Goal: Complete application form: Complete application form

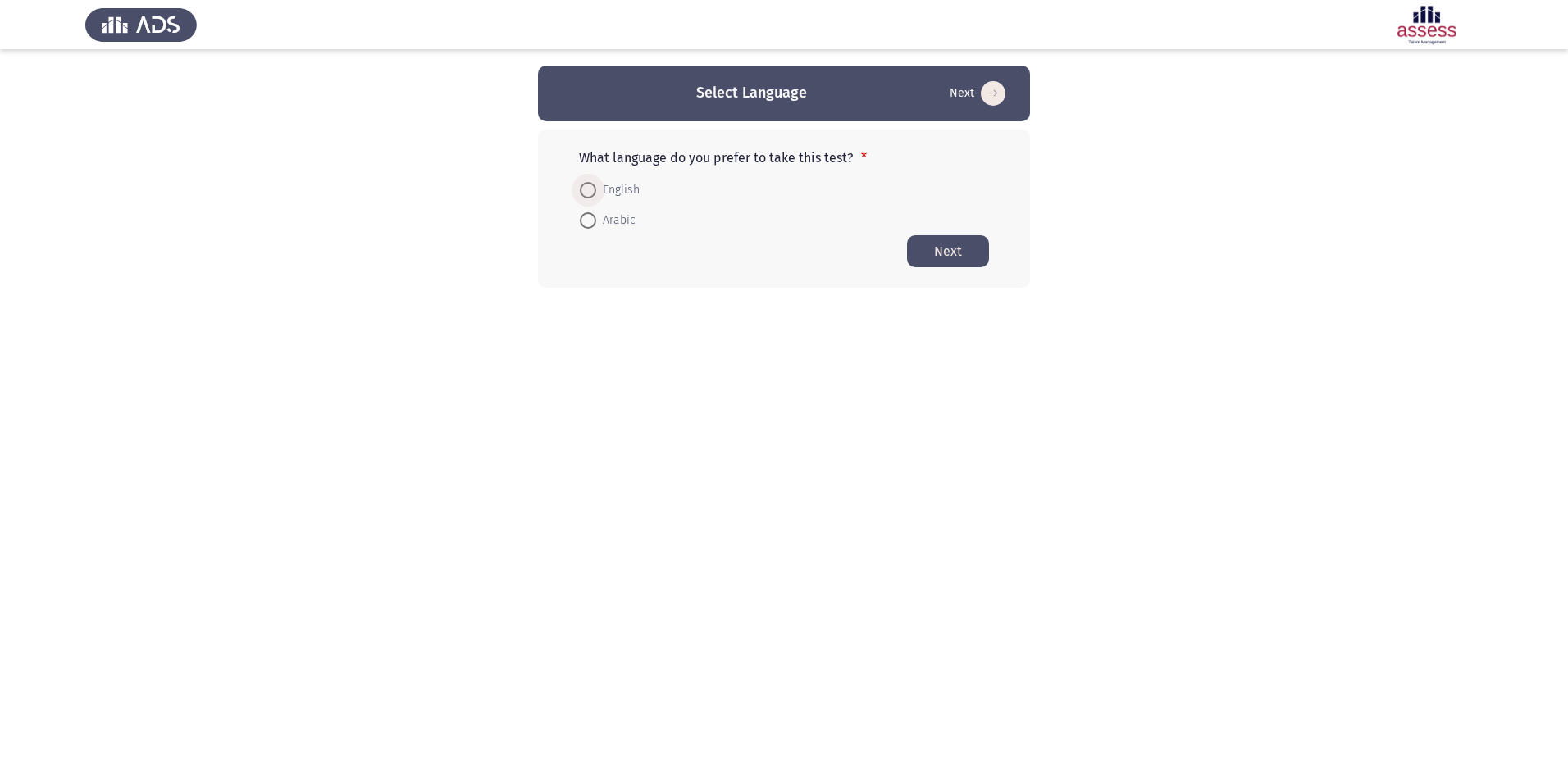
click at [614, 193] on span "English" at bounding box center [618, 190] width 43 height 20
click at [597, 193] on input "English" at bounding box center [587, 189] width 16 height 16
radio input "true"
click at [939, 248] on button "Next" at bounding box center [948, 250] width 82 height 32
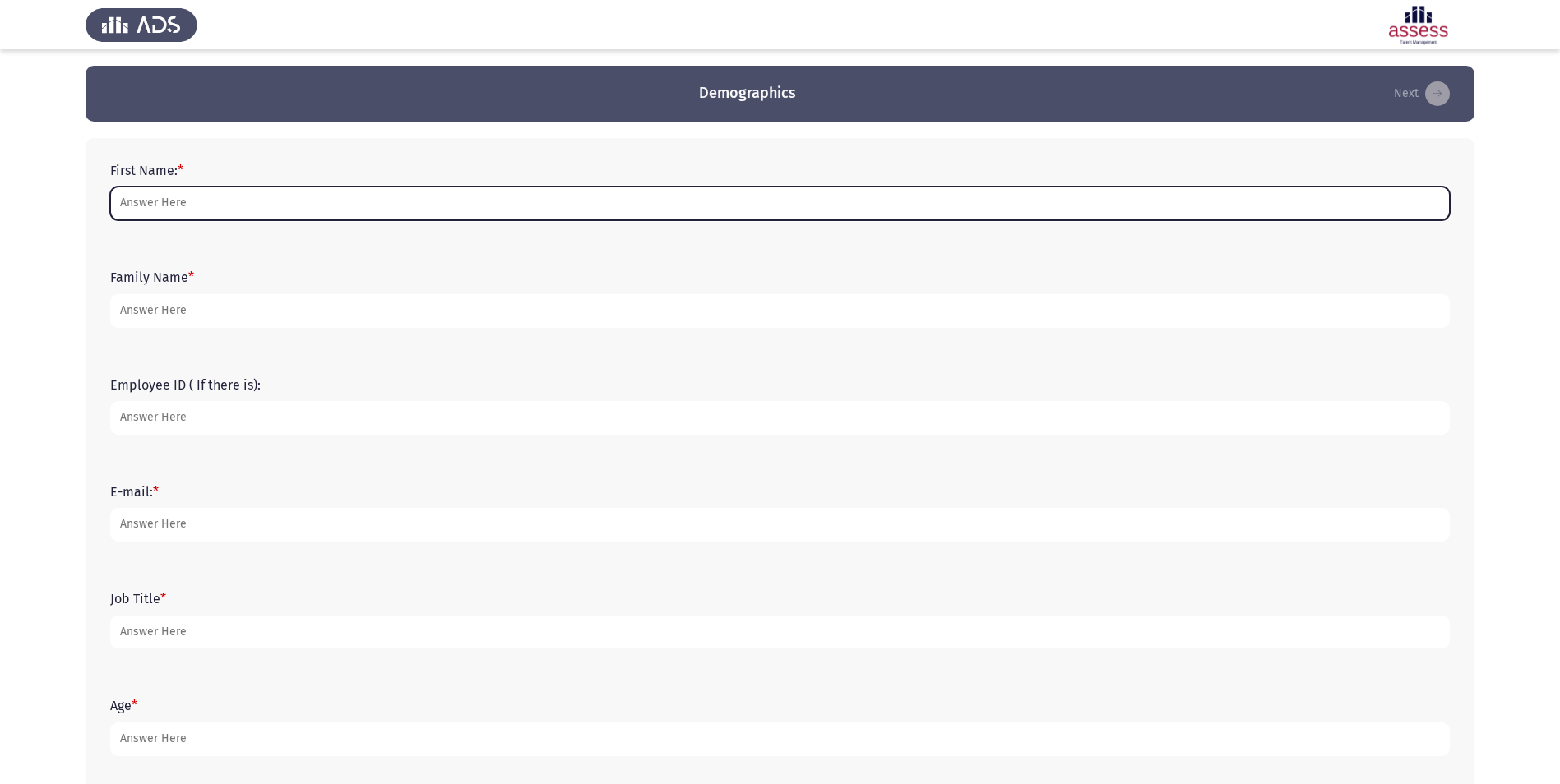
click at [203, 199] on input "First Name: *" at bounding box center [780, 203] width 1339 height 34
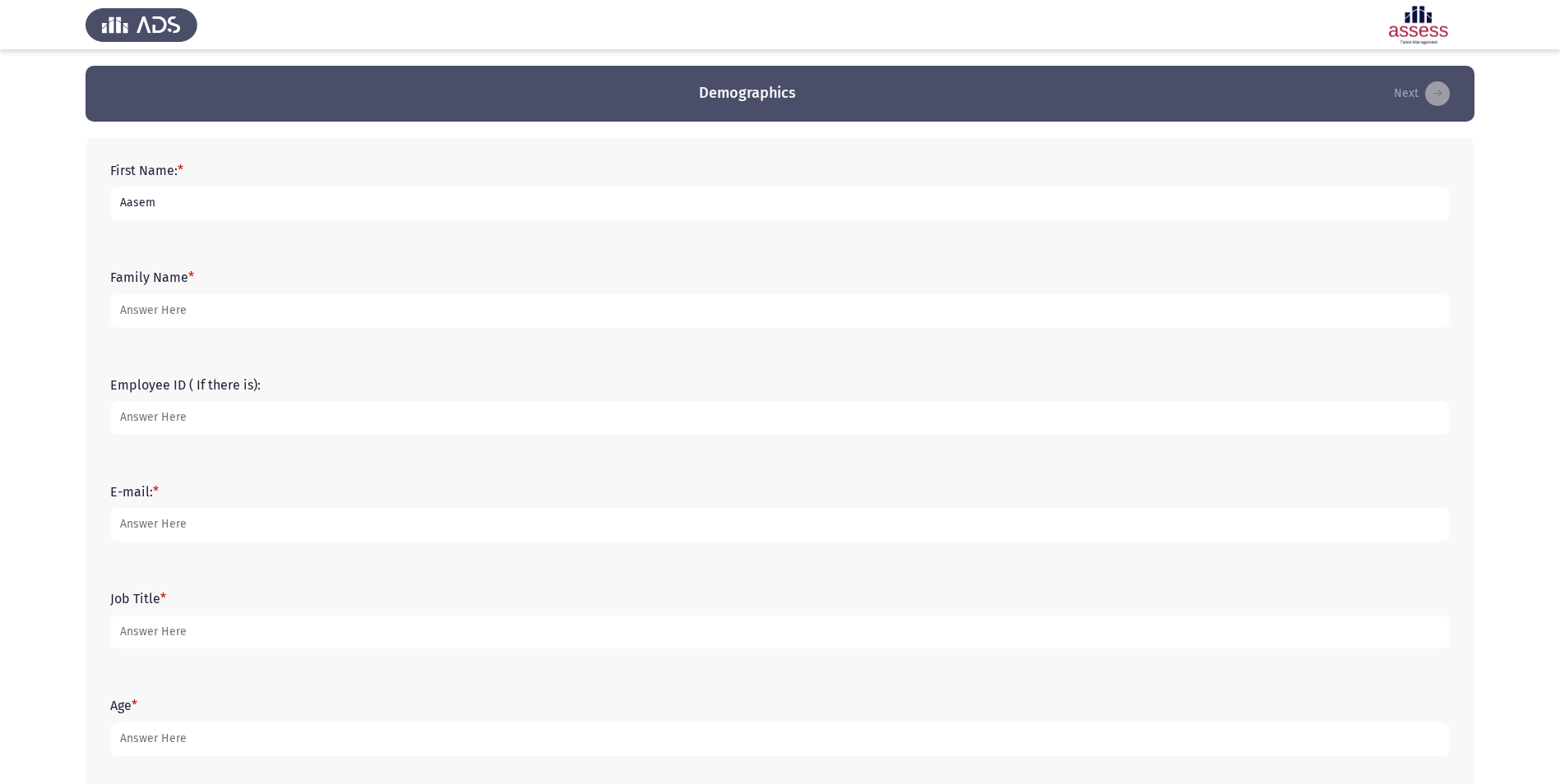
type input "Aasem"
type input "a"
type input "Alrajhi"
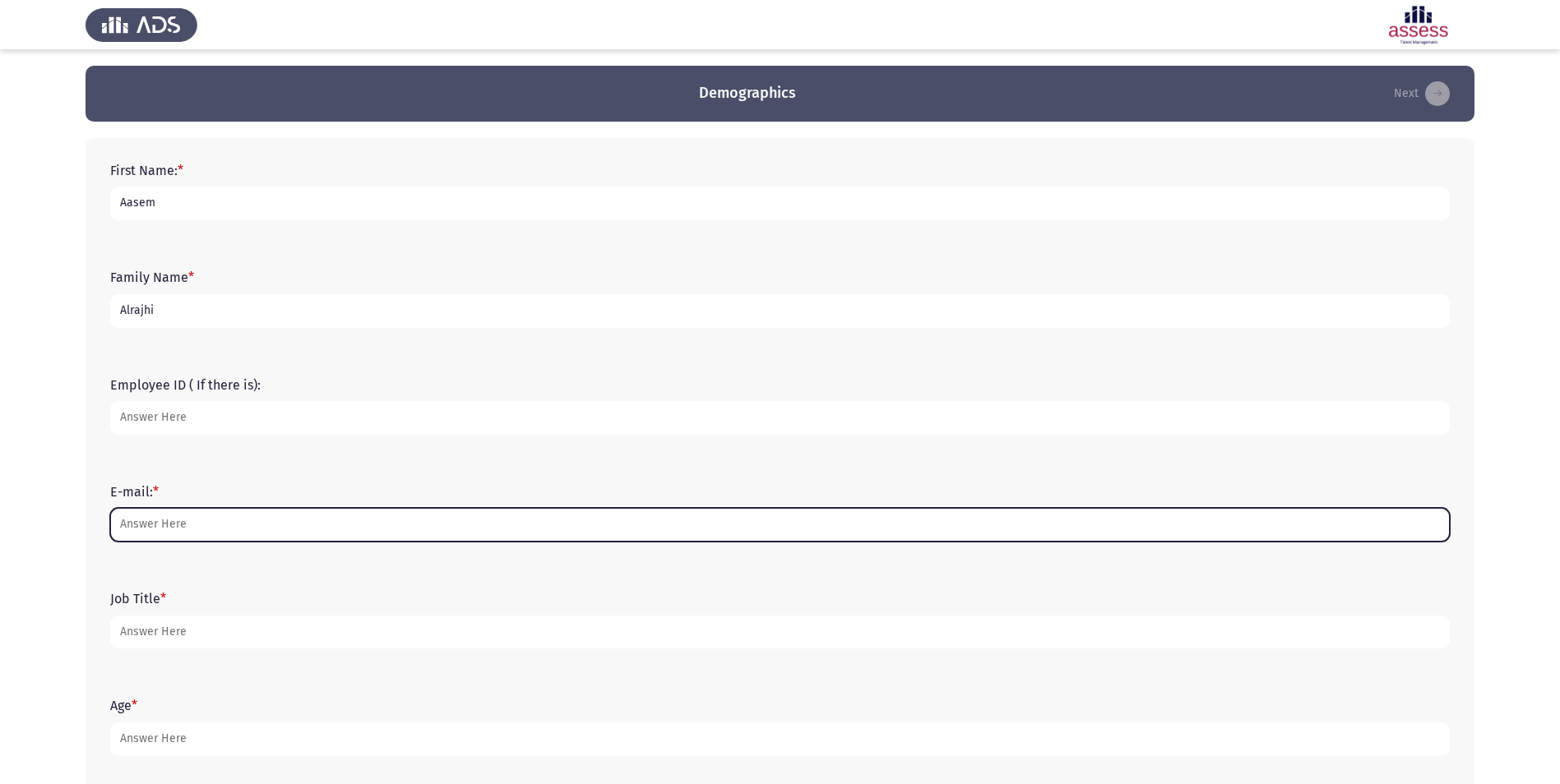
click at [205, 517] on input "E-mail: *" at bounding box center [780, 524] width 1339 height 34
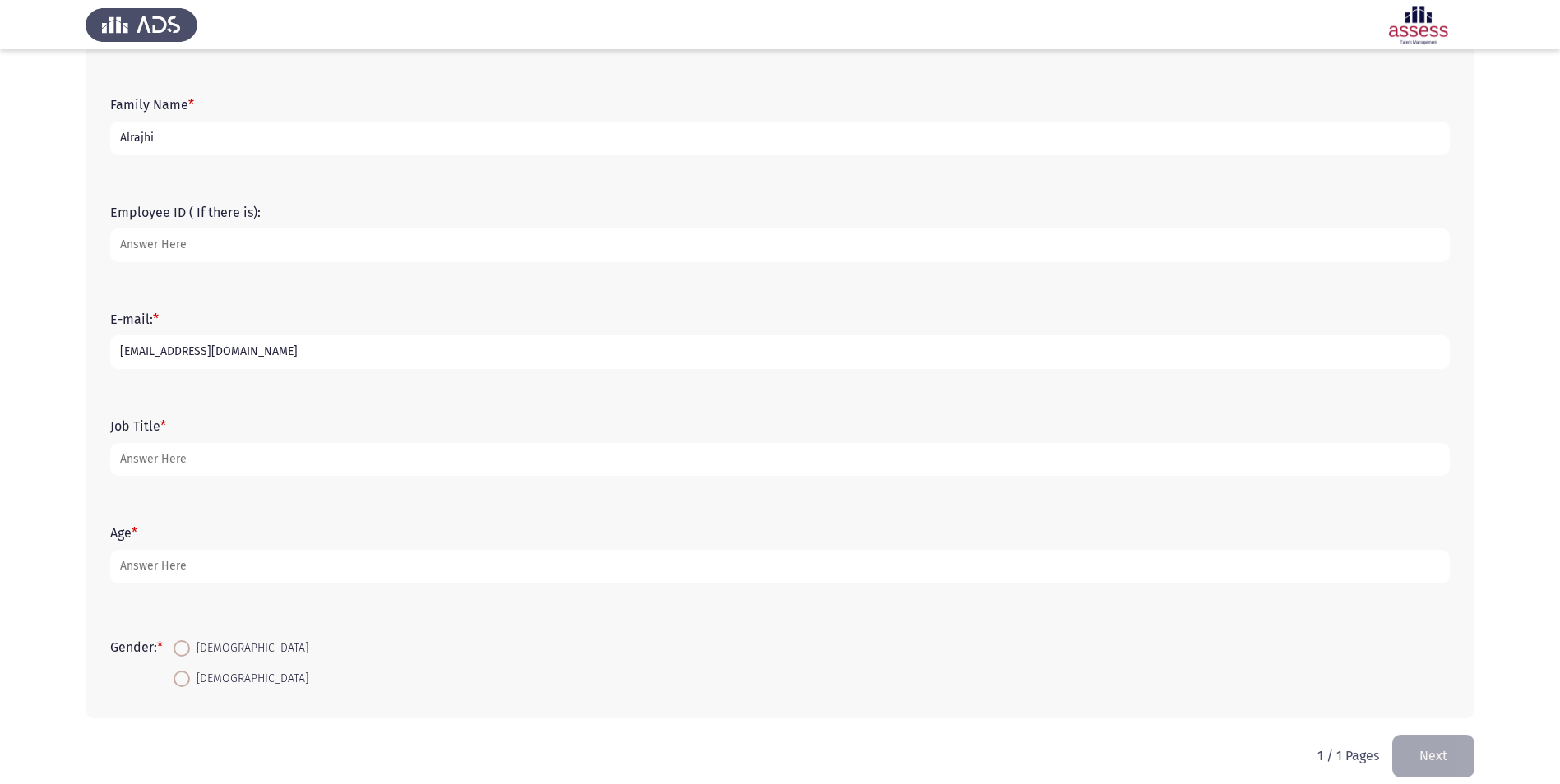
scroll to position [189, 0]
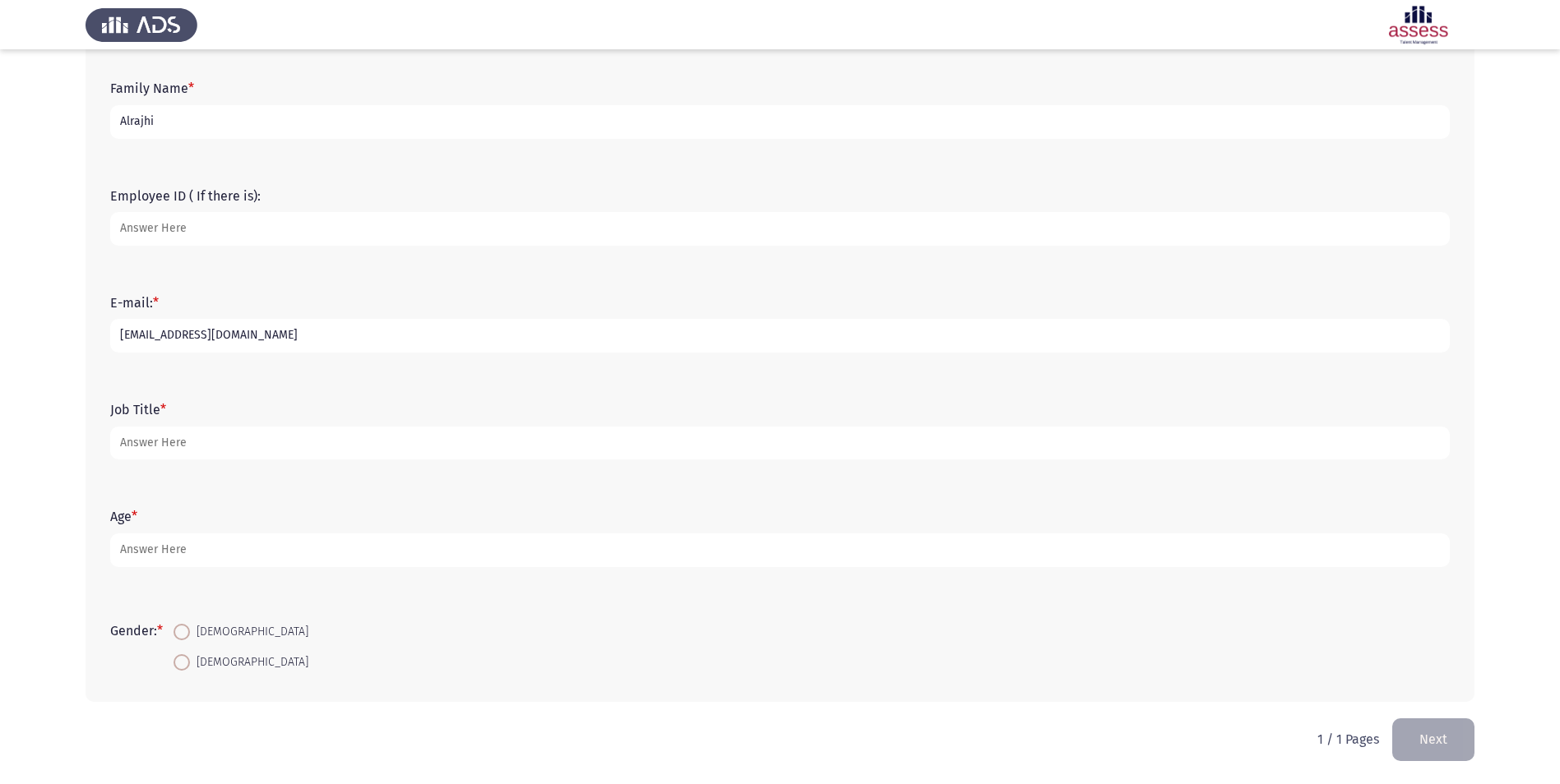
type input "[EMAIL_ADDRESS][DOMAIN_NAME]"
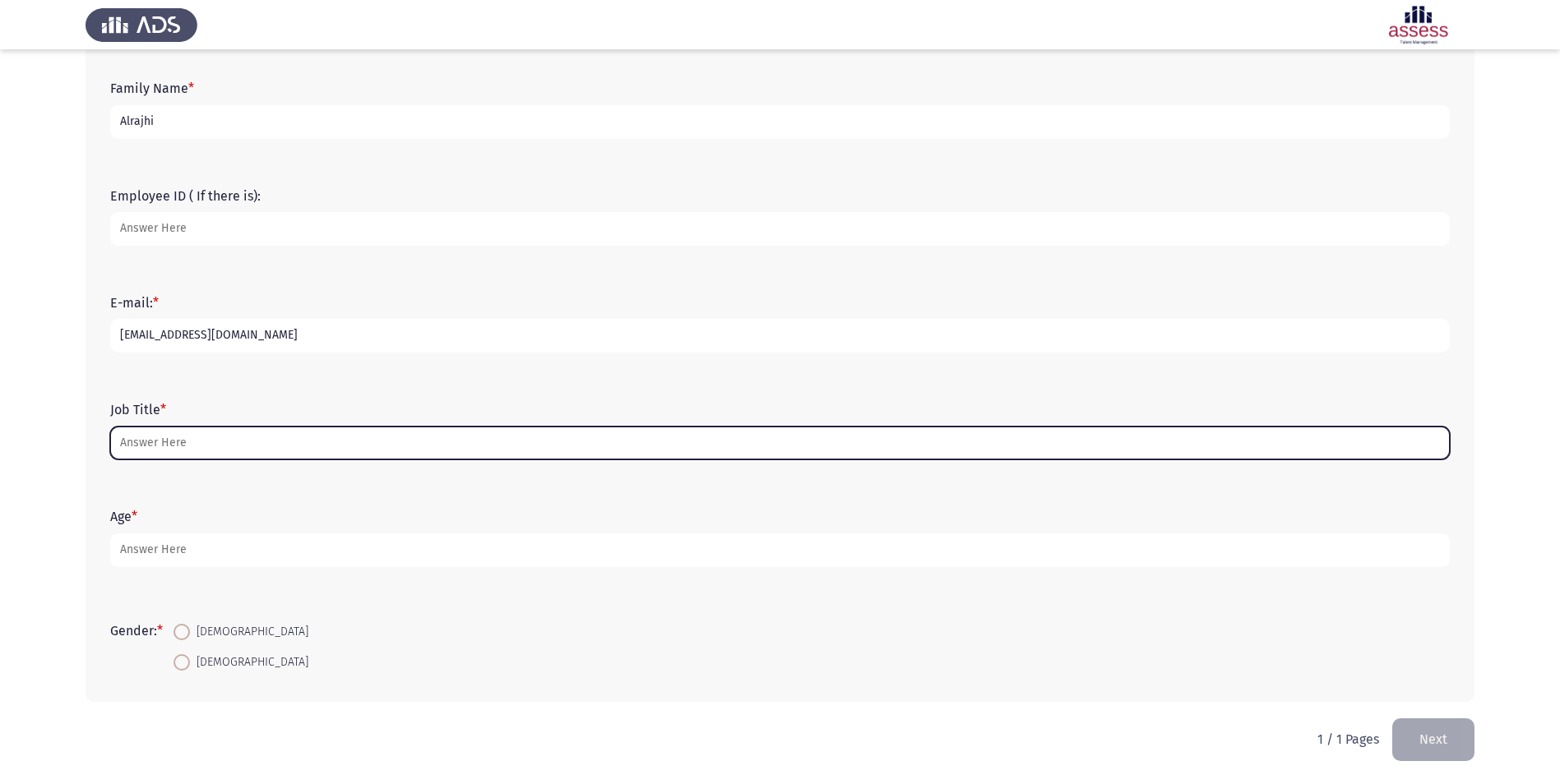
click at [165, 454] on input "Job Title *" at bounding box center [780, 443] width 1339 height 34
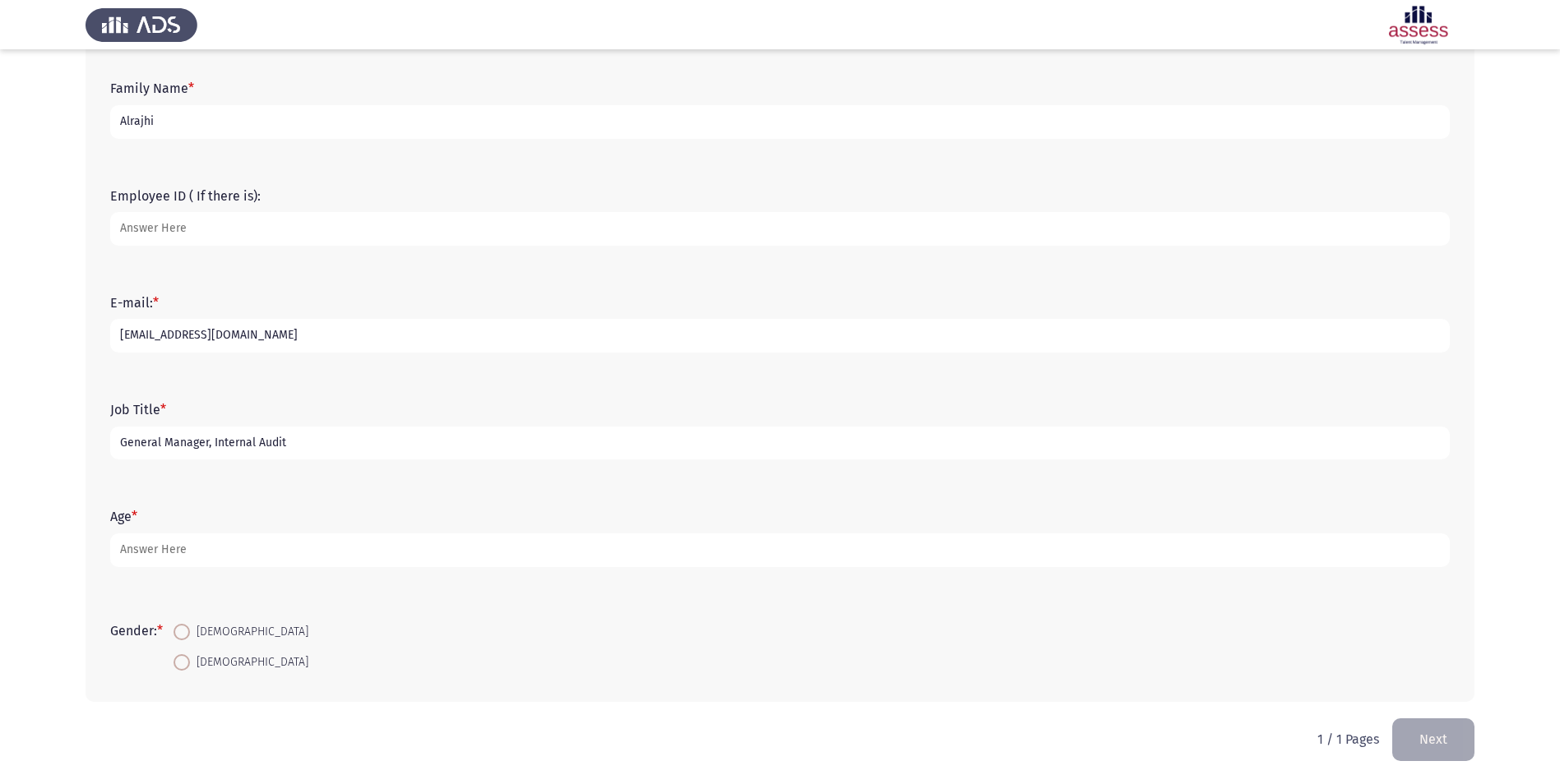
type input "General Manager, Internal Audit"
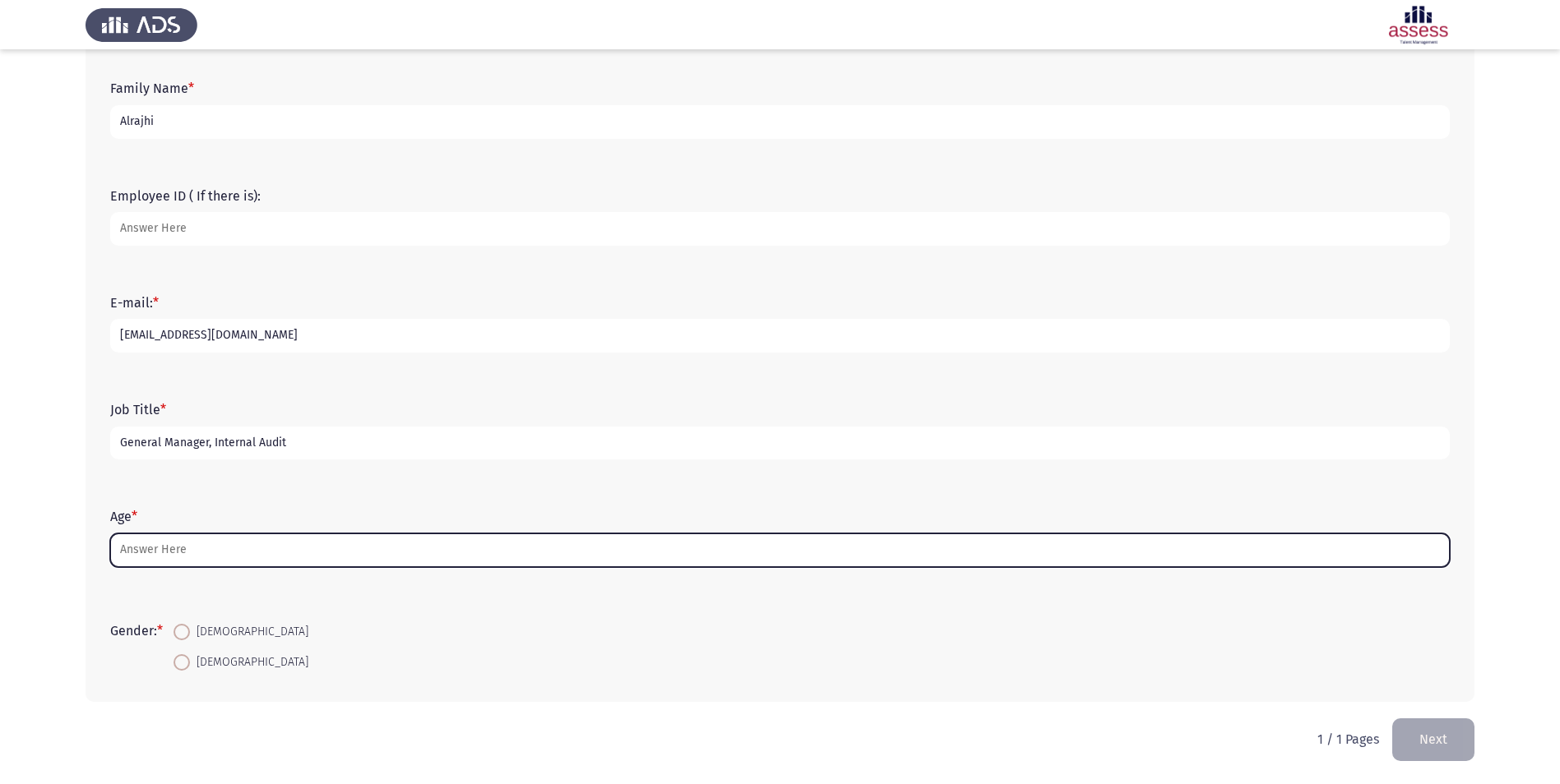
click at [173, 555] on input "Age *" at bounding box center [780, 550] width 1339 height 34
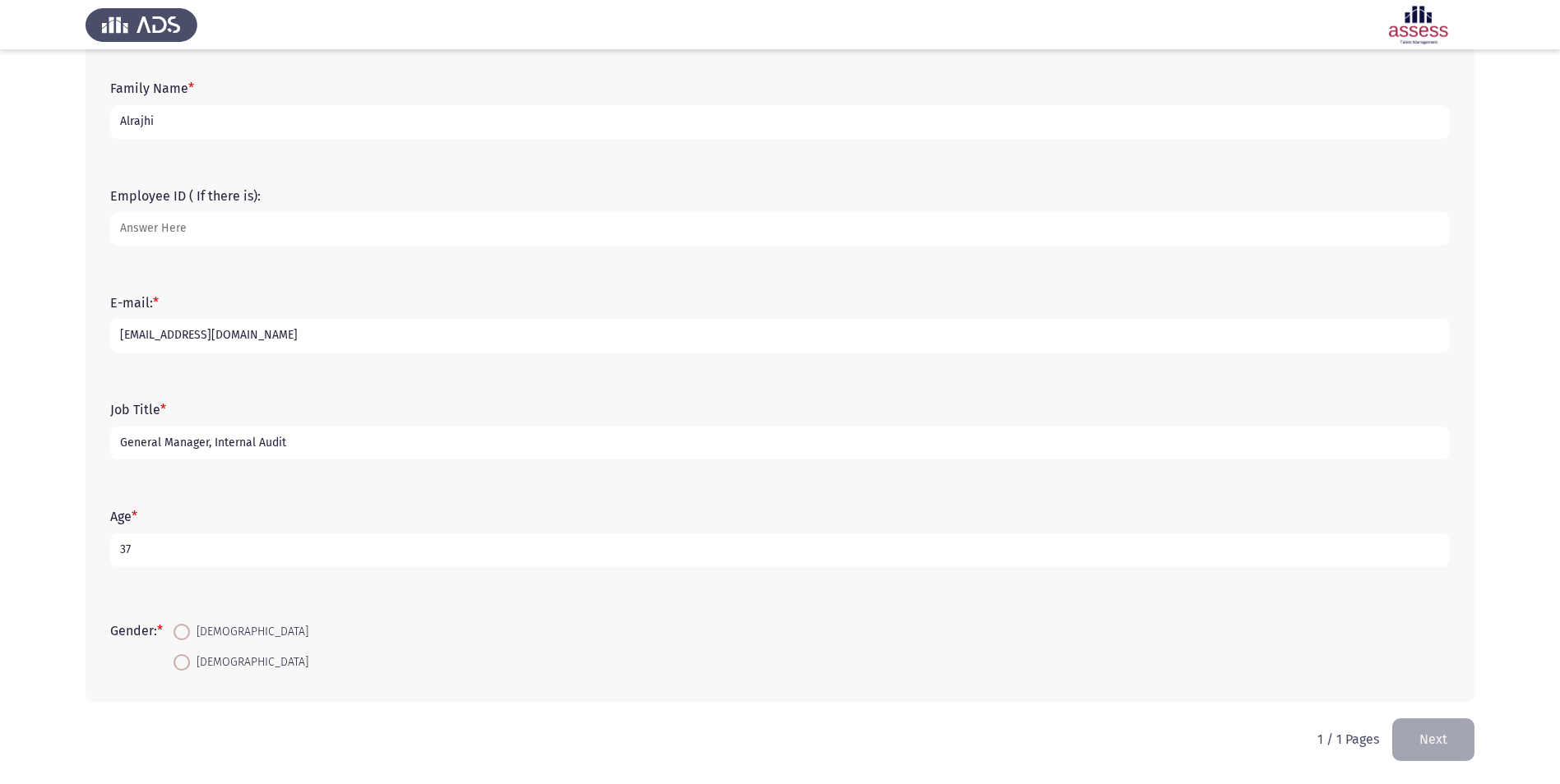
type input "37"
click at [190, 629] on span at bounding box center [181, 632] width 16 height 16
click at [190, 629] on input "[DEMOGRAPHIC_DATA]" at bounding box center [181, 632] width 16 height 16
radio input "true"
click at [1445, 744] on button "Next" at bounding box center [1433, 740] width 82 height 42
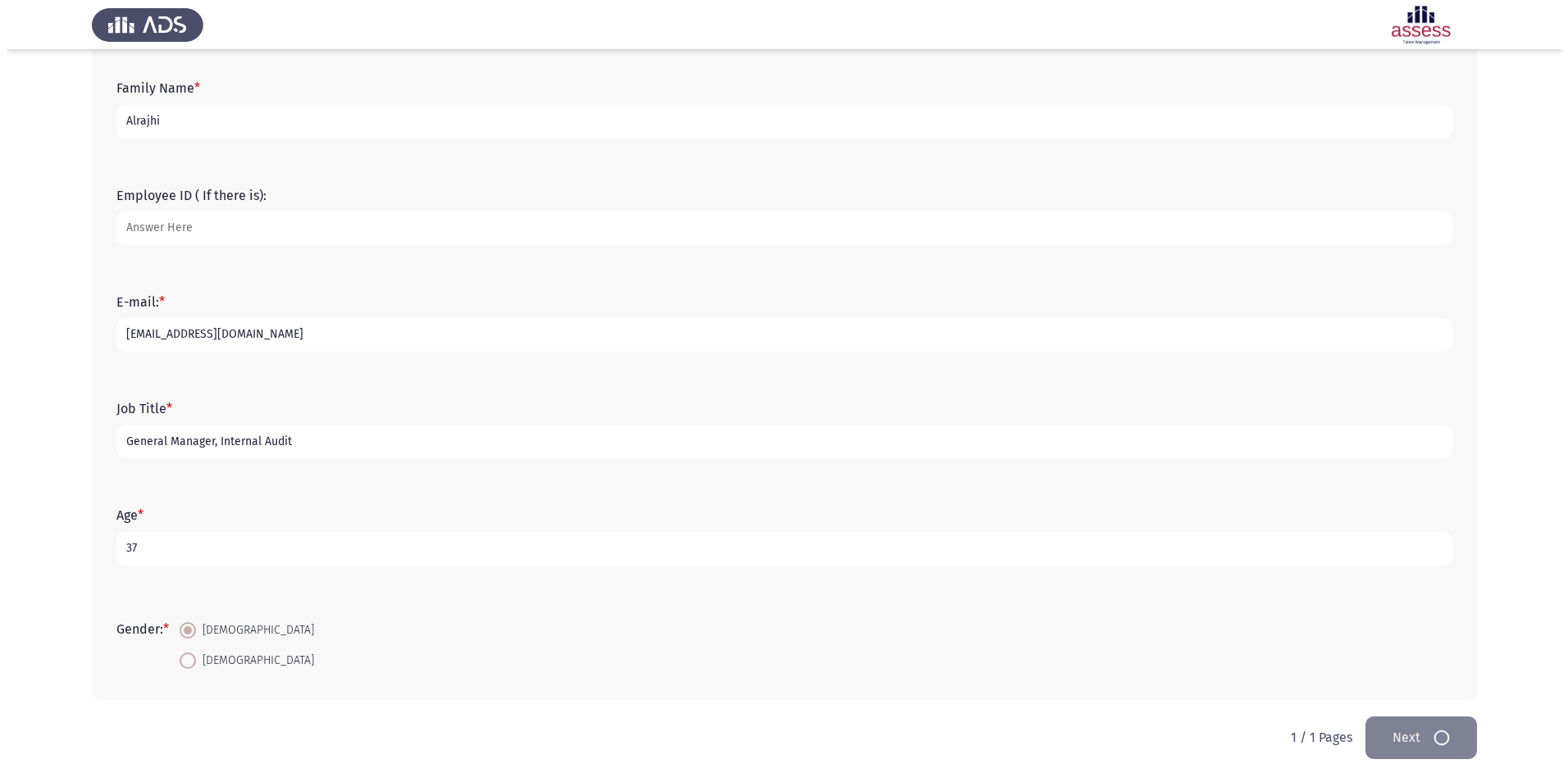
scroll to position [0, 0]
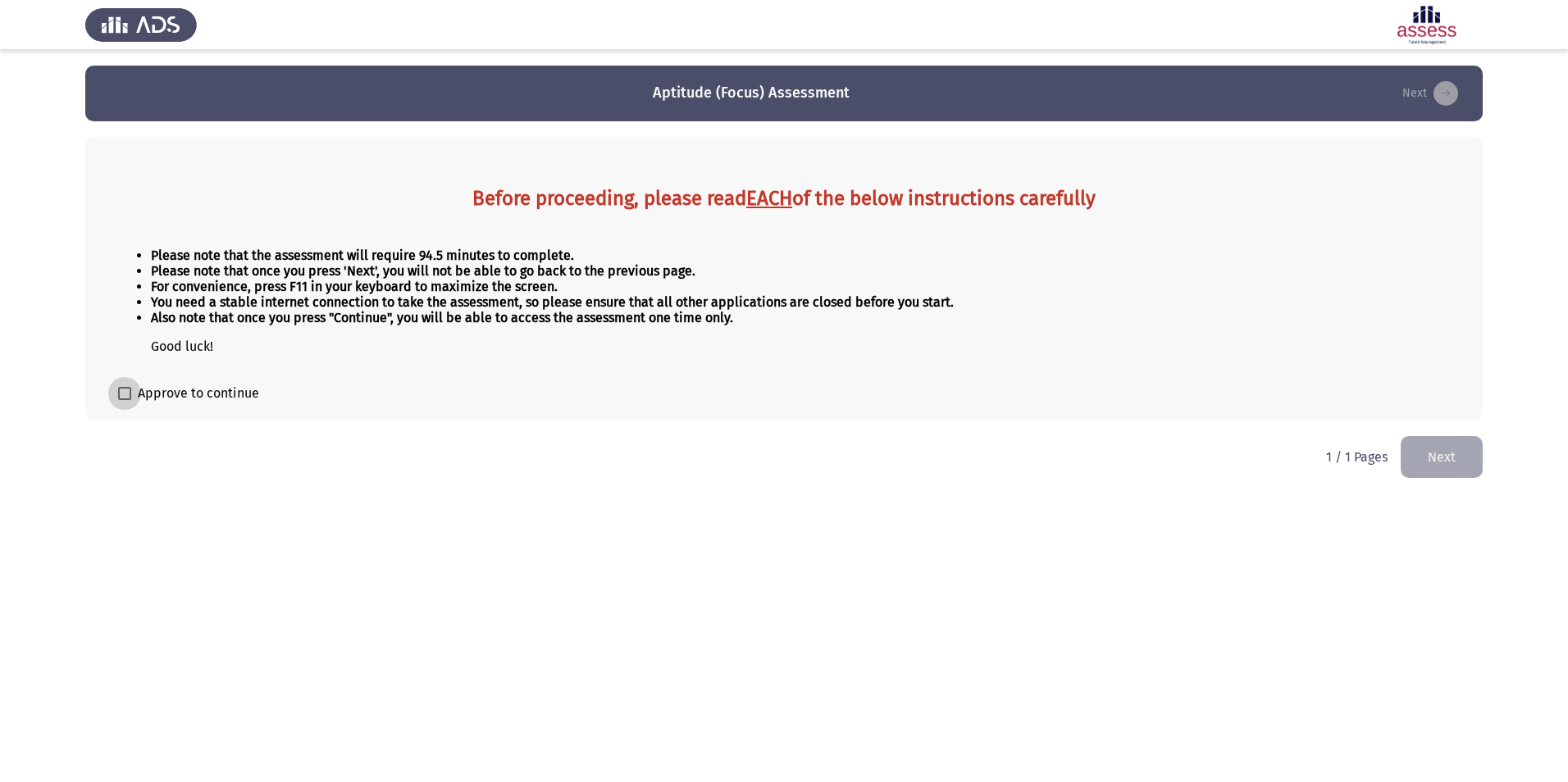
click at [131, 385] on label "Approve to continue" at bounding box center [189, 393] width 142 height 20
click at [124, 401] on input "Approve to continue" at bounding box center [124, 401] width 1 height 1
checkbox input "true"
